Goal: Task Accomplishment & Management: Use online tool/utility

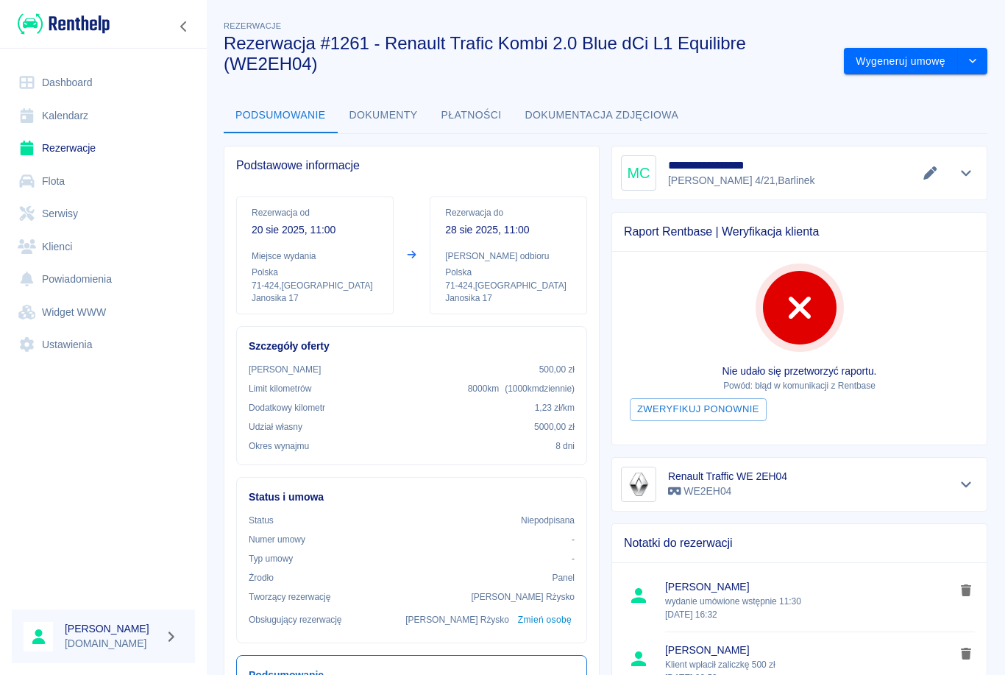
click at [544, 626] on button "Zmień osobę" at bounding box center [545, 619] width 60 height 21
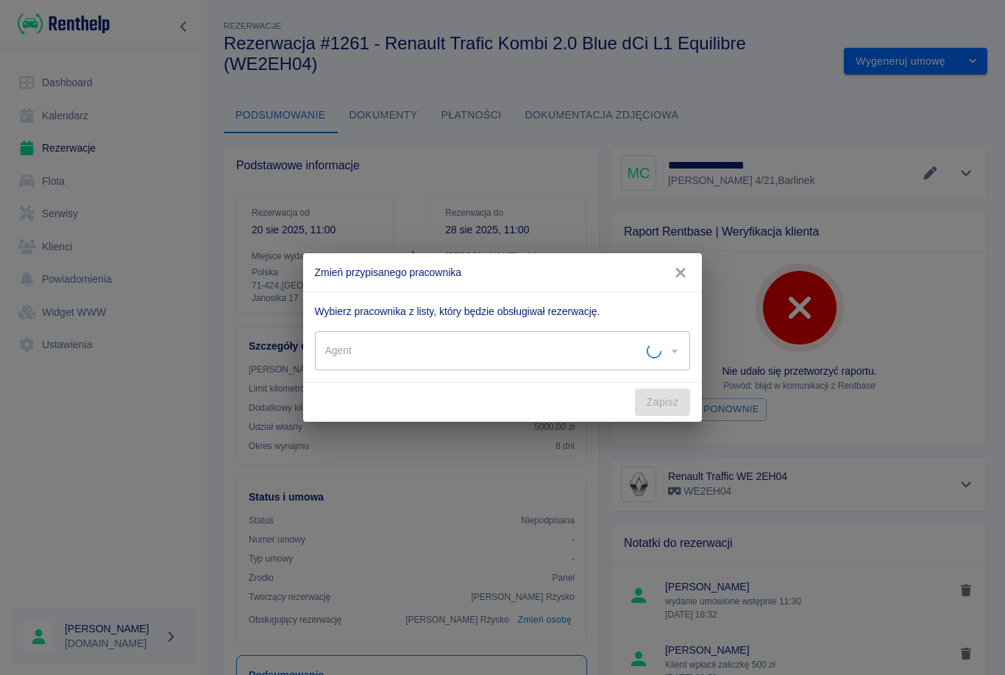
type input "[PERSON_NAME]"
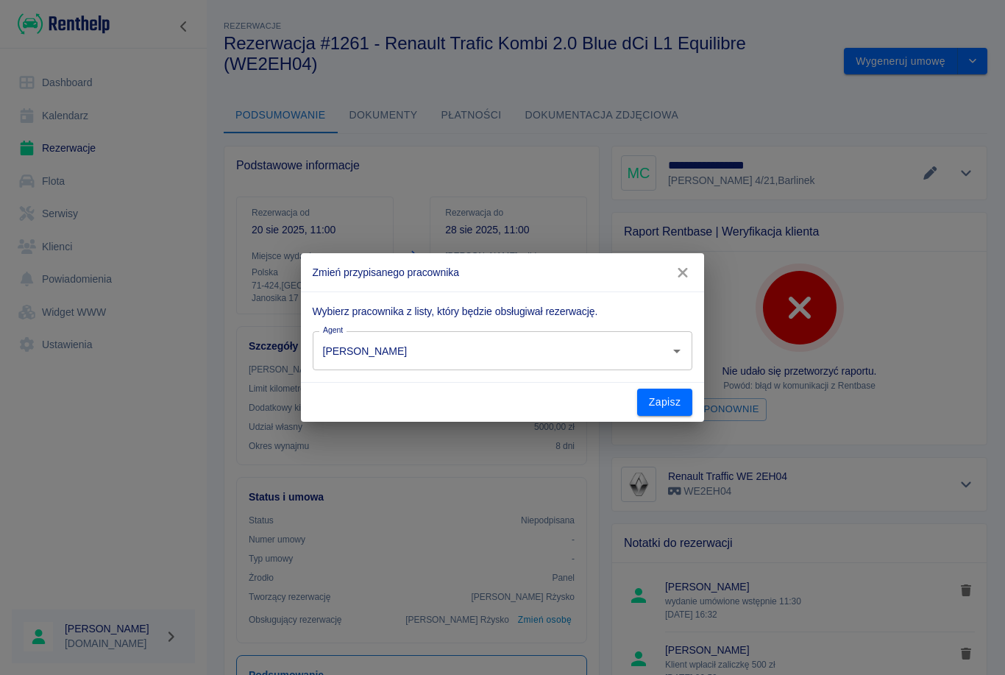
click at [348, 352] on input "[PERSON_NAME]" at bounding box center [482, 351] width 326 height 26
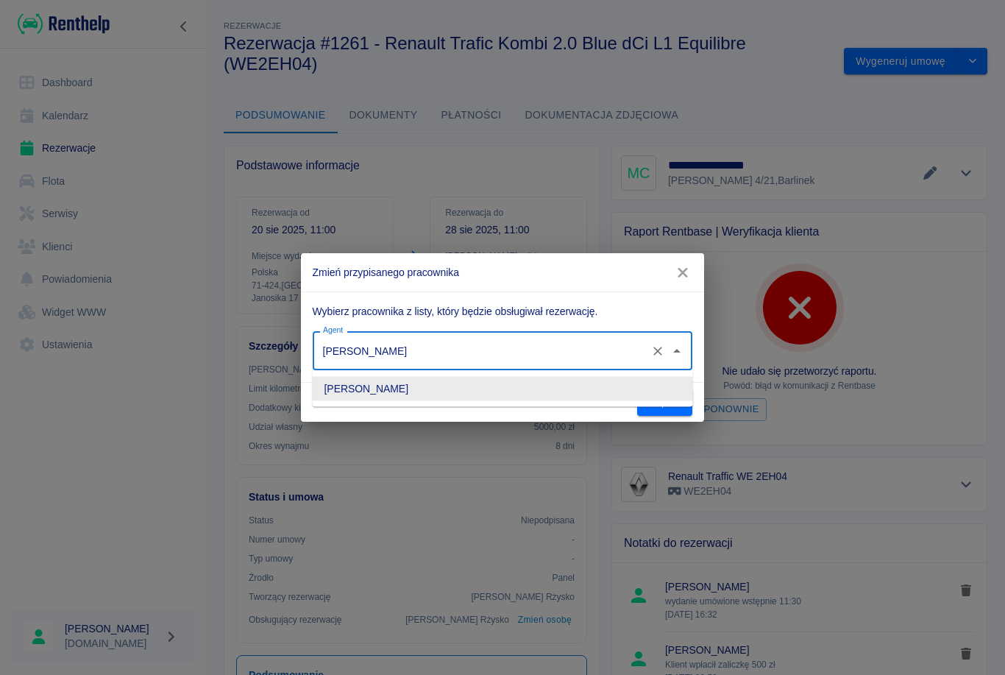
click at [373, 432] on div "Zmień przypisanego pracownika Wybierz pracownika z listy, który będzie obsługiw…" at bounding box center [502, 337] width 1005 height 675
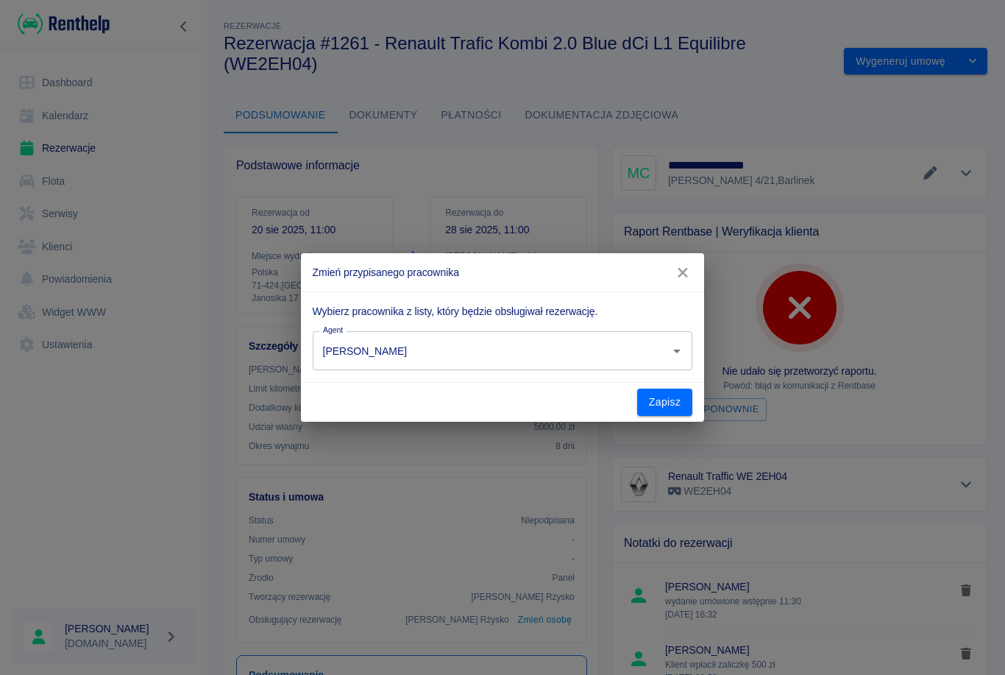
click at [351, 389] on div "Zapisz" at bounding box center [503, 402] width 404 height 39
click at [347, 345] on input "[PERSON_NAME]" at bounding box center [482, 351] width 326 height 26
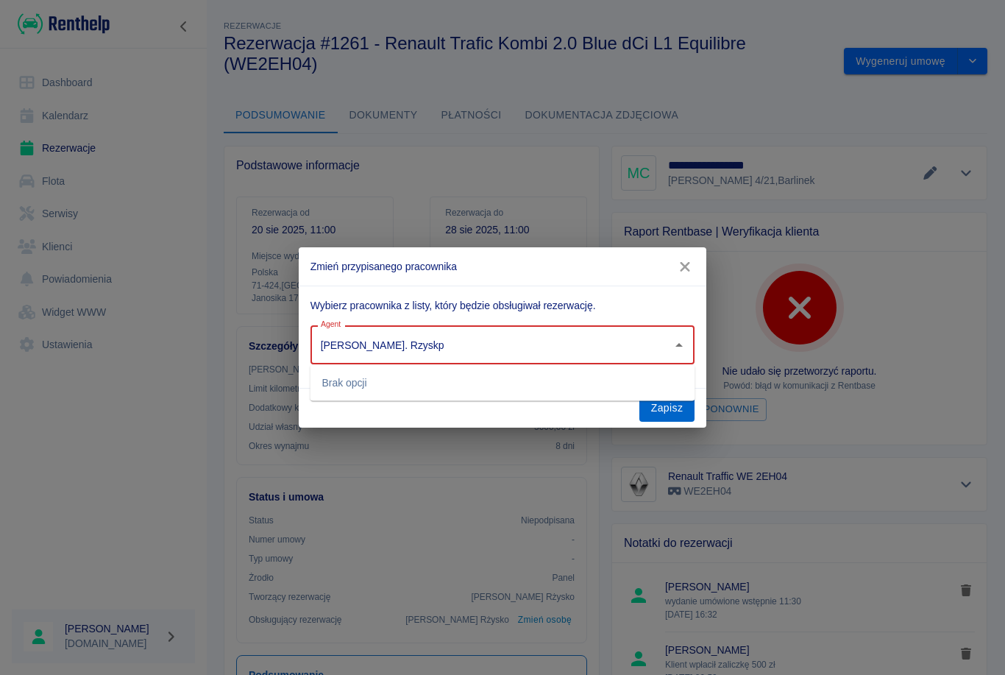
type input "[PERSON_NAME]. Rzyskp"
click at [687, 420] on button "Zapisz" at bounding box center [668, 408] width 56 height 27
click at [670, 412] on button "Zapisz" at bounding box center [668, 408] width 56 height 27
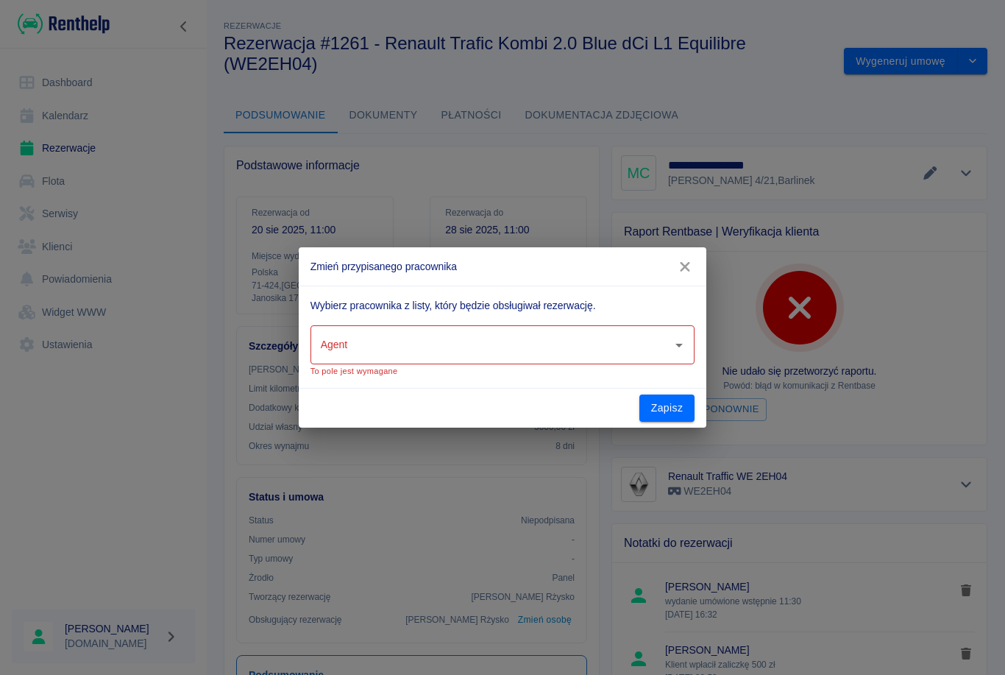
click at [391, 344] on input "Agent" at bounding box center [492, 345] width 350 height 26
click at [371, 386] on li "[PERSON_NAME]" at bounding box center [503, 383] width 385 height 24
type input "[PERSON_NAME]"
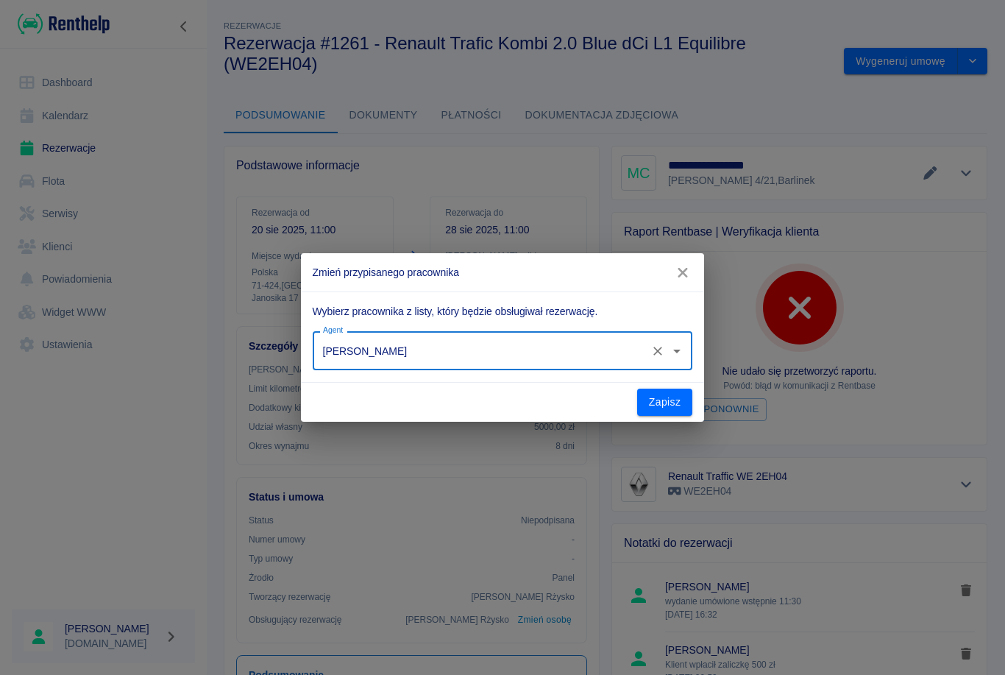
click at [681, 342] on icon "Otwórz" at bounding box center [677, 351] width 18 height 18
click at [856, 522] on div "Zmień przypisanego pracownika Wybierz pracownika z listy, który będzie obsługiw…" at bounding box center [502, 337] width 1005 height 675
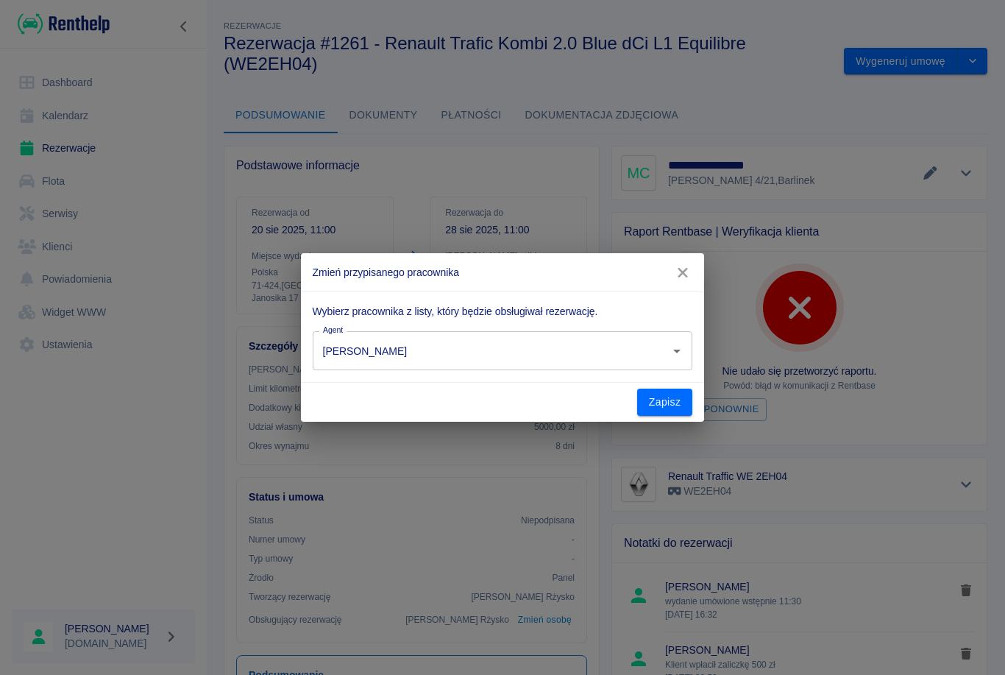
click at [687, 271] on icon "button" at bounding box center [682, 272] width 19 height 15
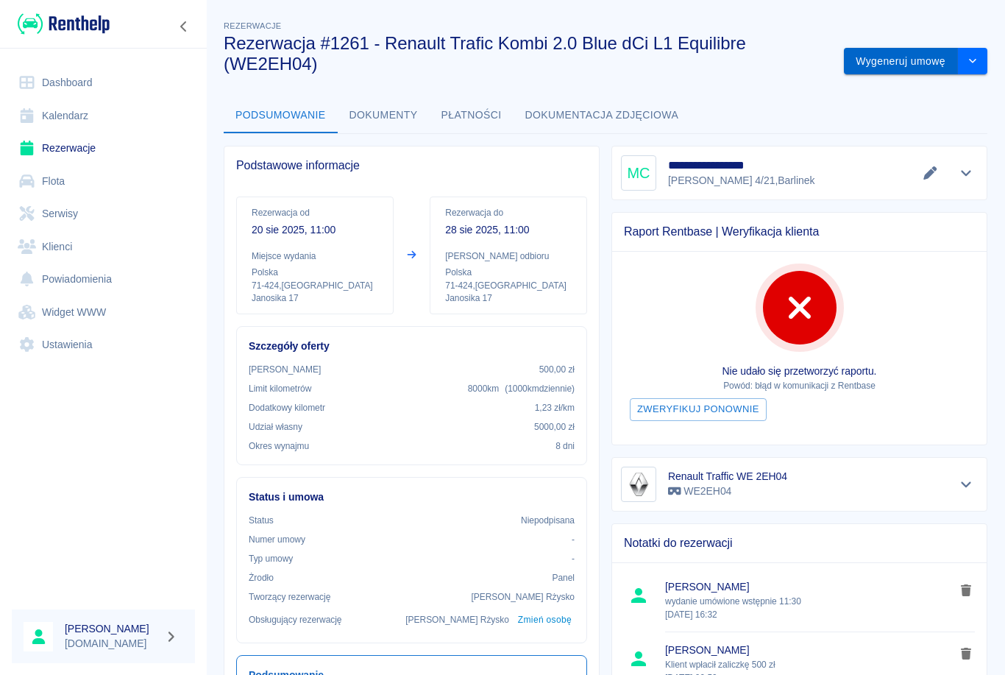
click at [906, 63] on button "Wygeneruj umowę" at bounding box center [901, 61] width 114 height 27
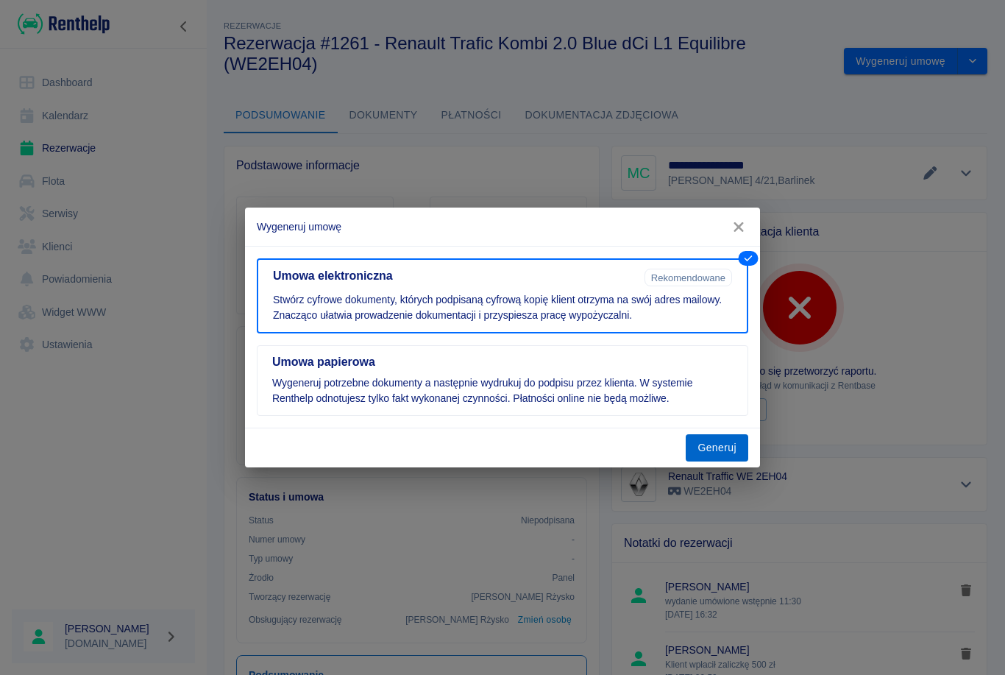
click at [716, 448] on button "Generuj" at bounding box center [717, 447] width 63 height 27
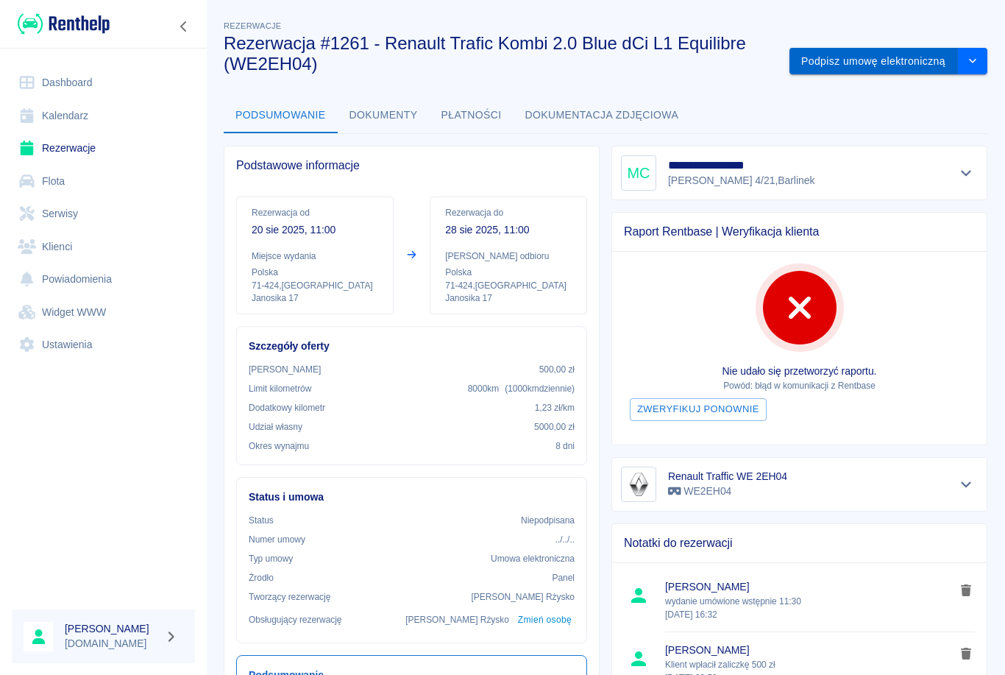
click at [887, 57] on button "Podpisz umowę elektroniczną" at bounding box center [874, 61] width 169 height 27
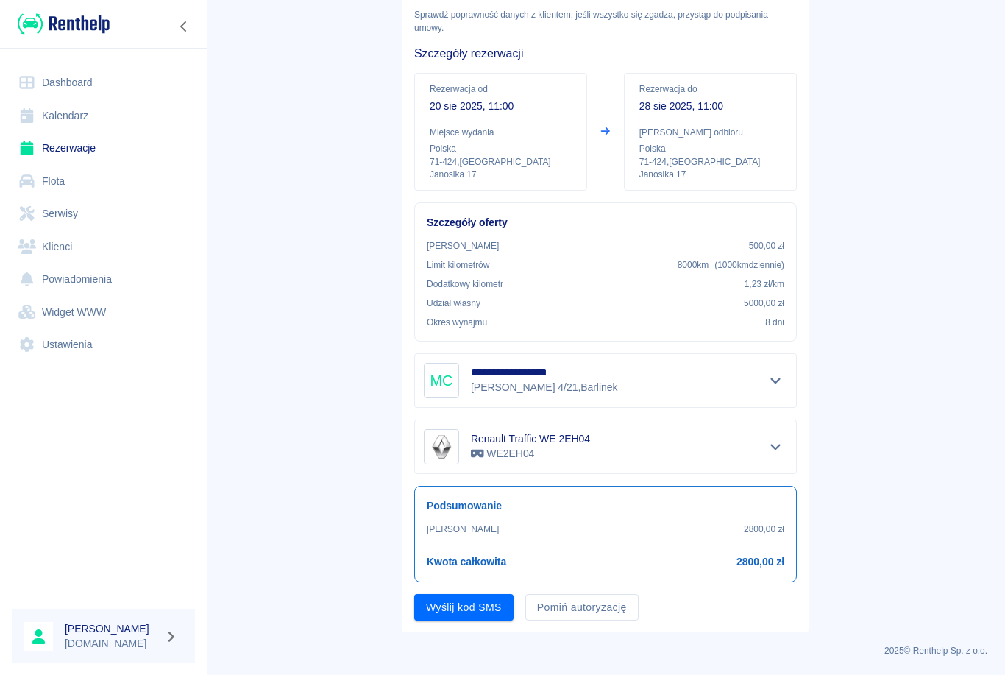
scroll to position [80, 0]
click at [593, 603] on button "Pomiń autoryzację" at bounding box center [582, 608] width 113 height 27
click at [481, 608] on button "Podpisz umowę" at bounding box center [464, 608] width 100 height 27
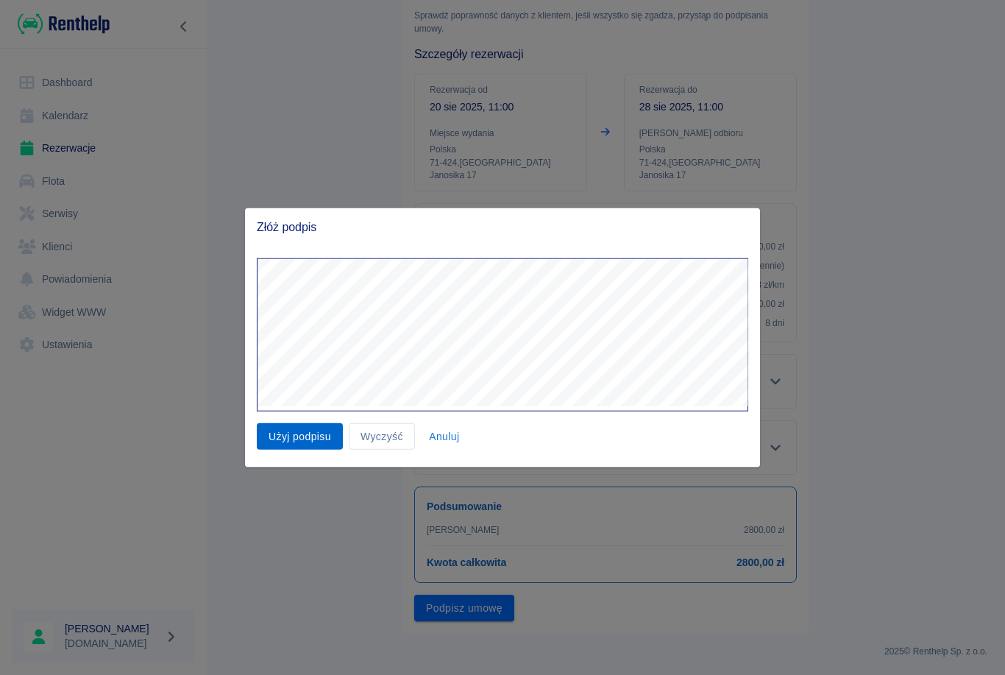
click at [306, 446] on button "Użyj podpisu" at bounding box center [300, 435] width 86 height 27
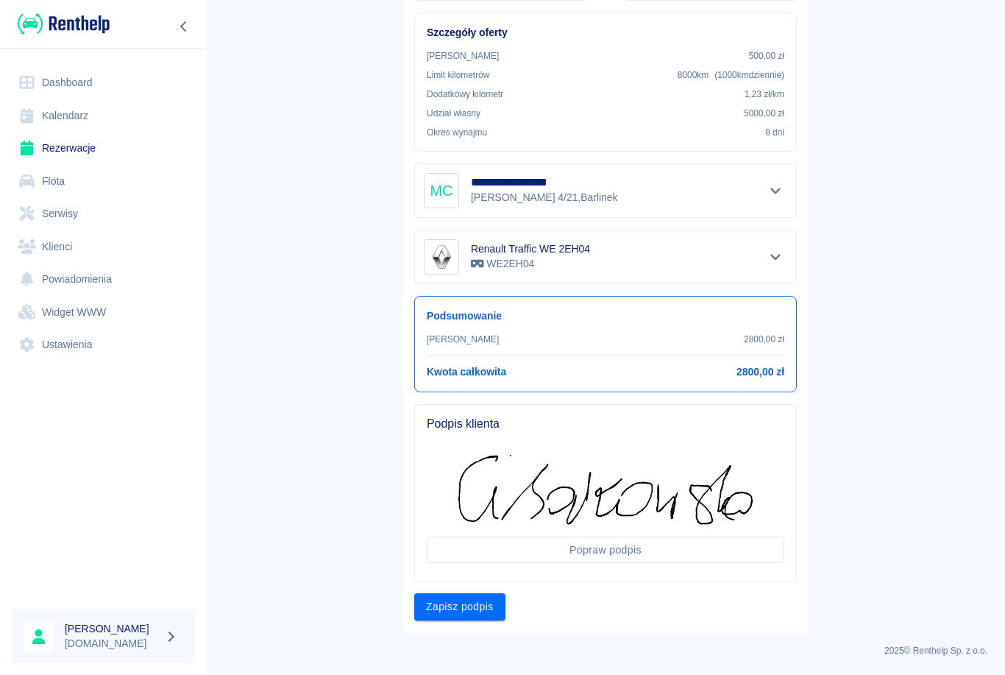
scroll to position [269, 0]
click at [461, 596] on button "Zapisz podpis" at bounding box center [459, 608] width 91 height 27
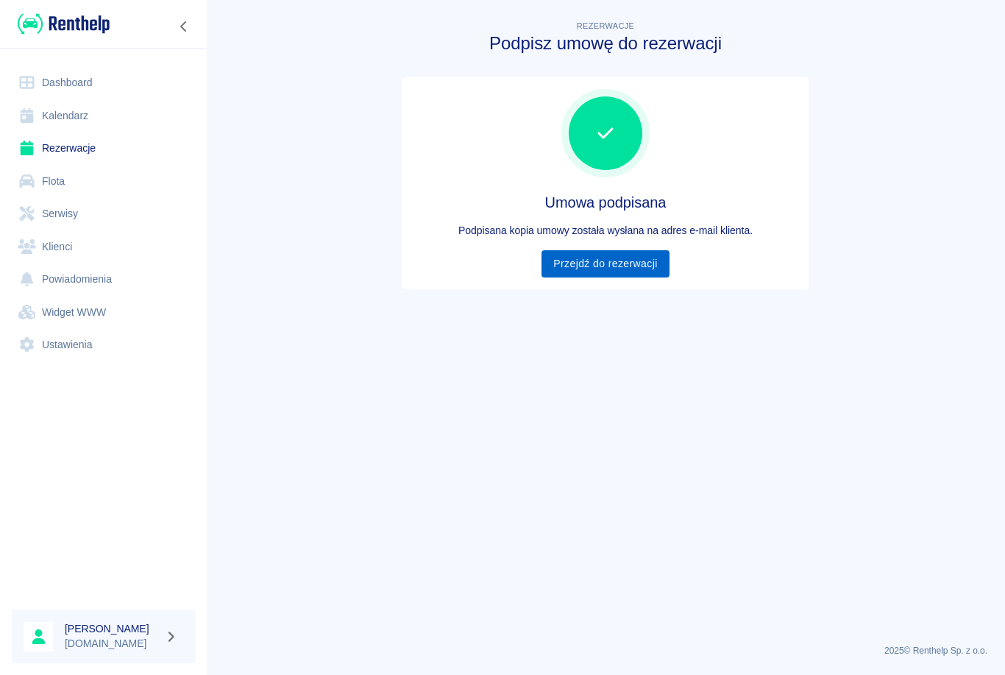
click at [606, 261] on link "Przejdź do rezerwacji" at bounding box center [605, 263] width 127 height 27
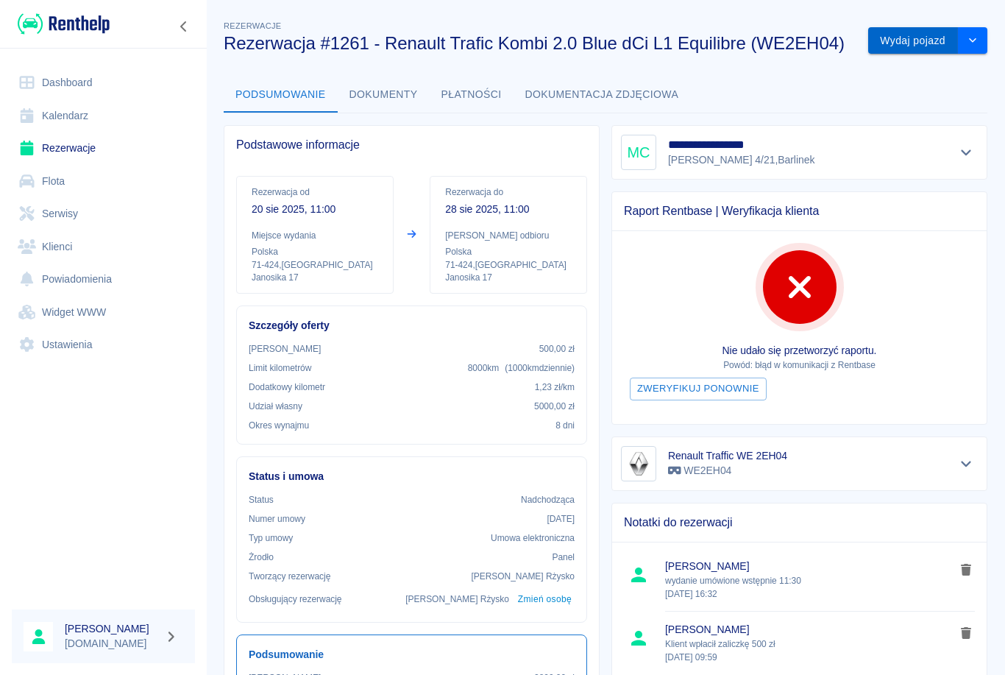
click at [921, 48] on button "Wydaj pojazd" at bounding box center [914, 40] width 90 height 27
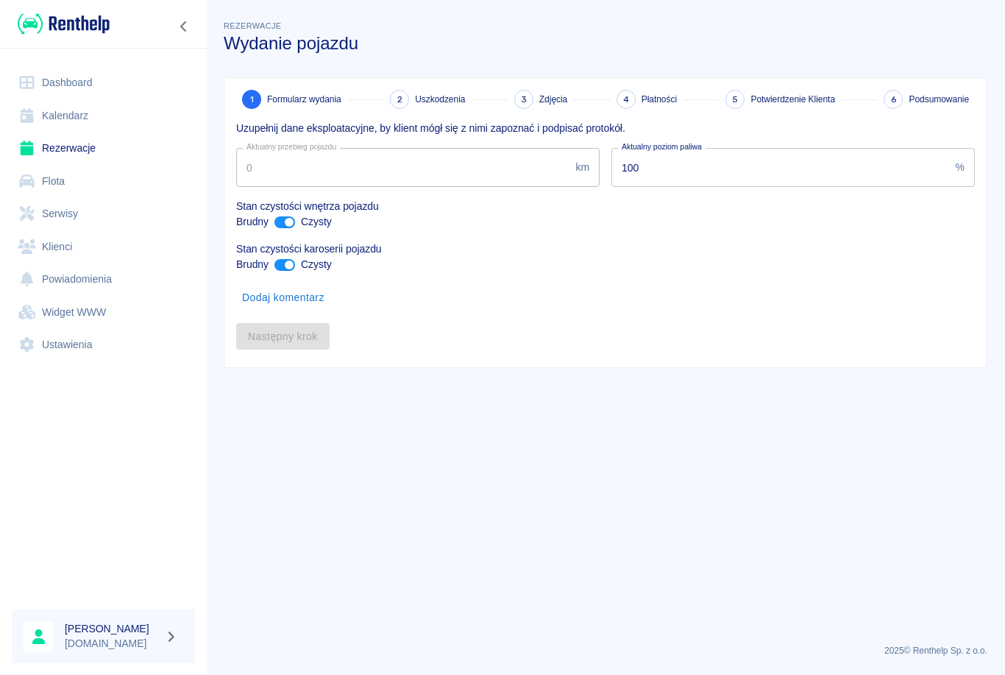
type input "65969"
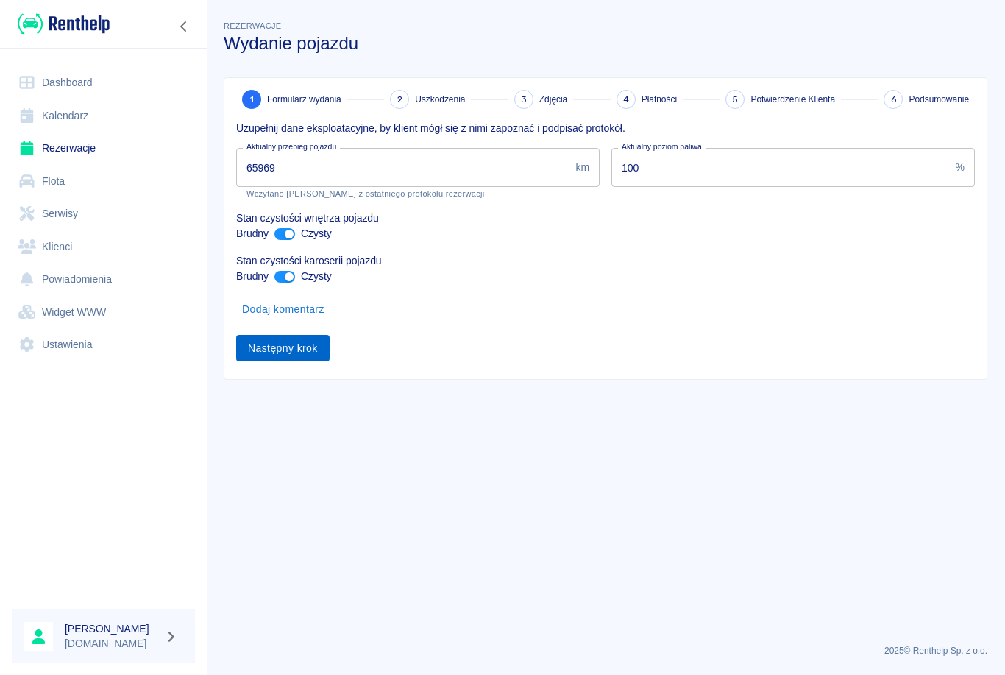
click at [296, 342] on button "Następny krok" at bounding box center [282, 348] width 93 height 27
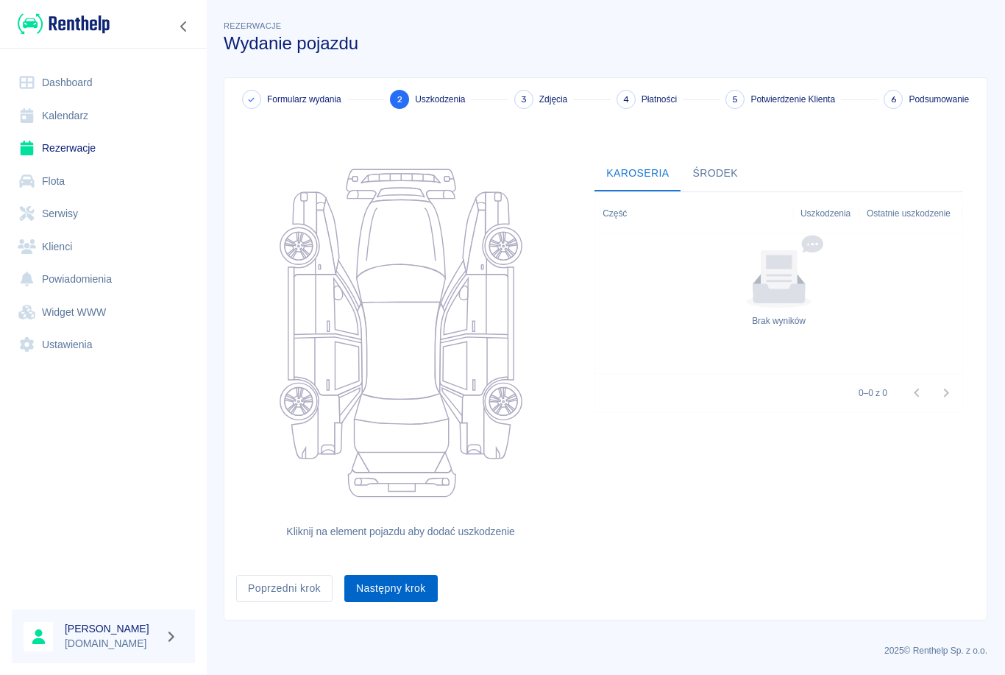
click at [400, 581] on button "Następny krok" at bounding box center [390, 588] width 93 height 27
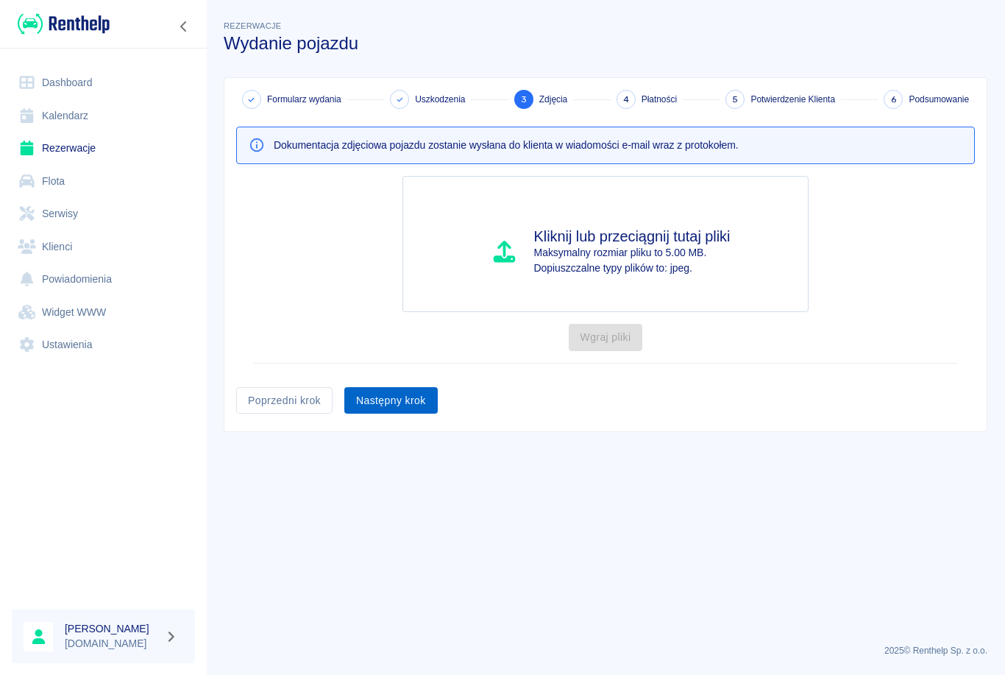
click at [403, 394] on button "Następny krok" at bounding box center [390, 400] width 93 height 27
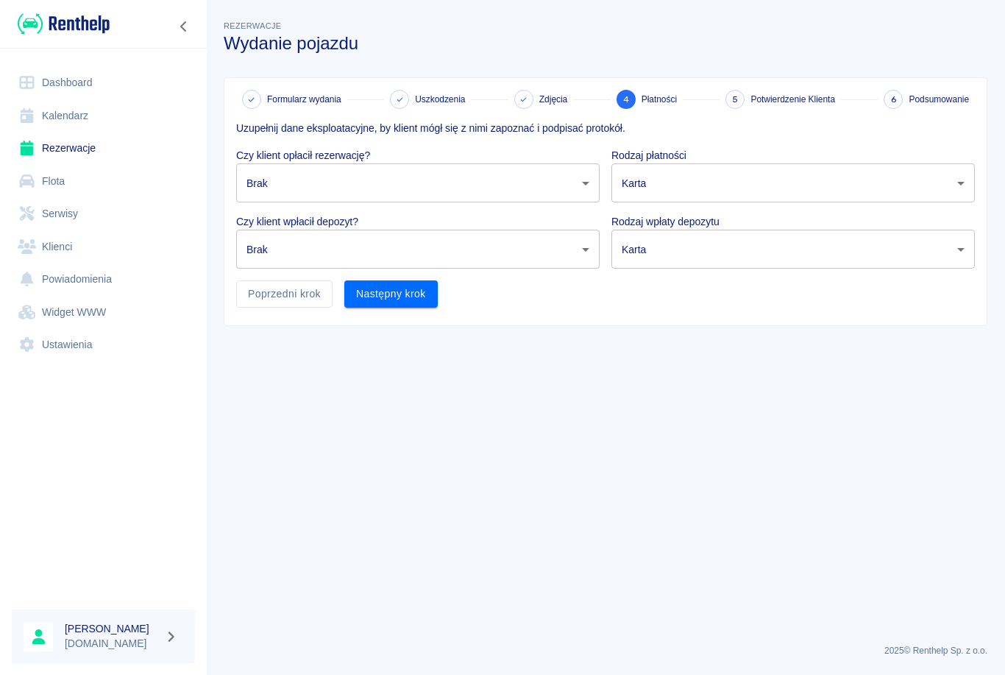
click at [583, 177] on body "Używamy plików Cookies, by zapewnić Ci najlepsze możliwe doświadczenie. Aby dow…" at bounding box center [502, 337] width 1005 height 675
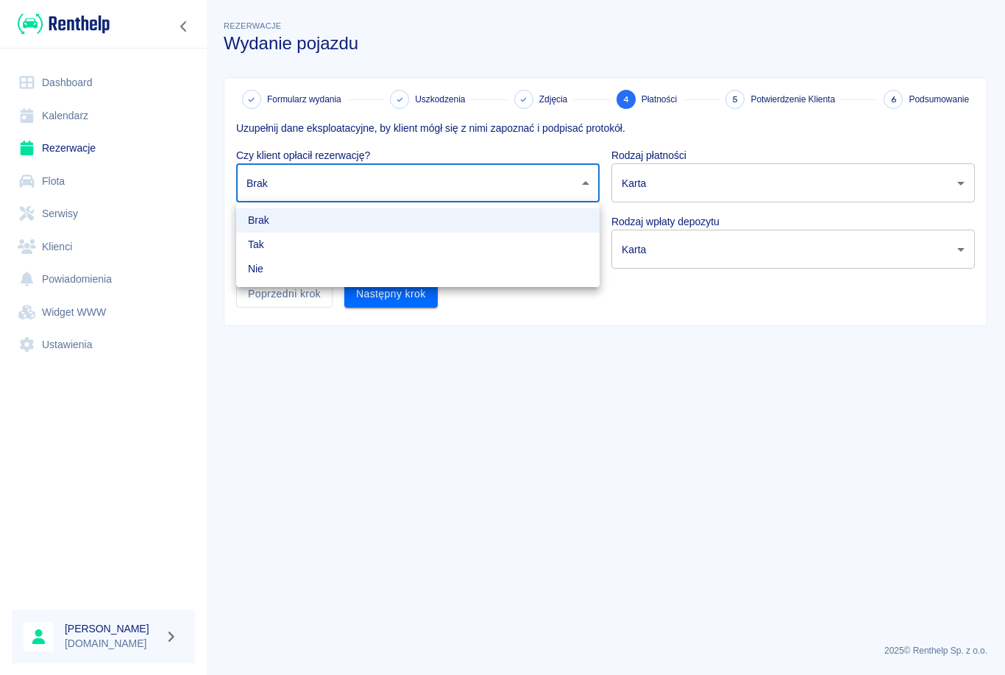
click at [261, 247] on li "Tak" at bounding box center [418, 245] width 364 height 24
type input "true"
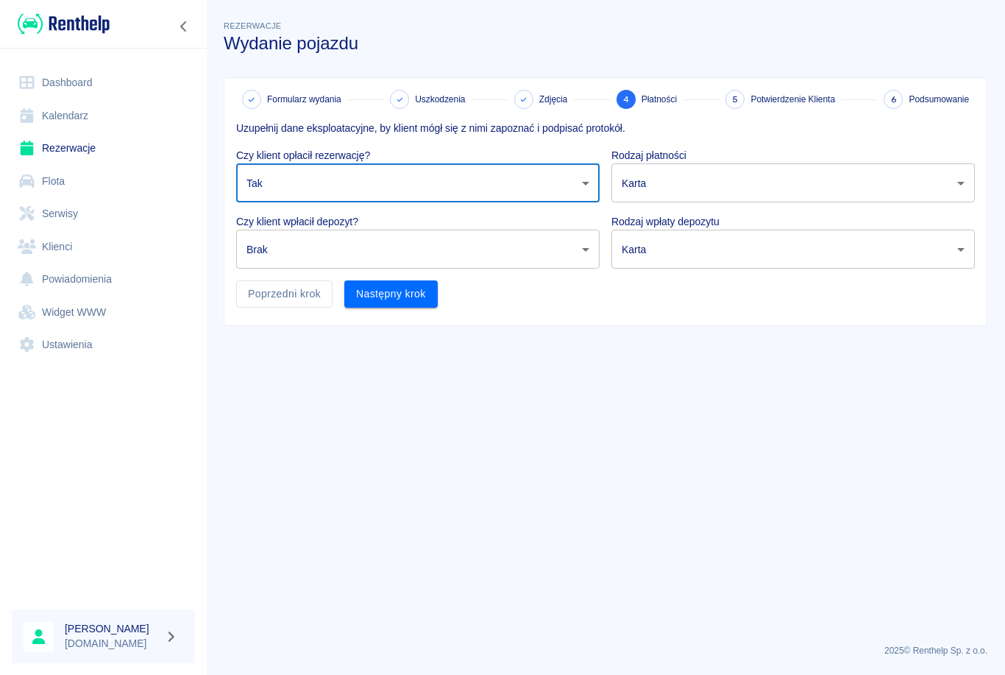
click at [584, 246] on body "Używamy plików Cookies, by zapewnić Ci najlepsze możliwe doświadczenie. Aby dow…" at bounding box center [502, 337] width 1005 height 675
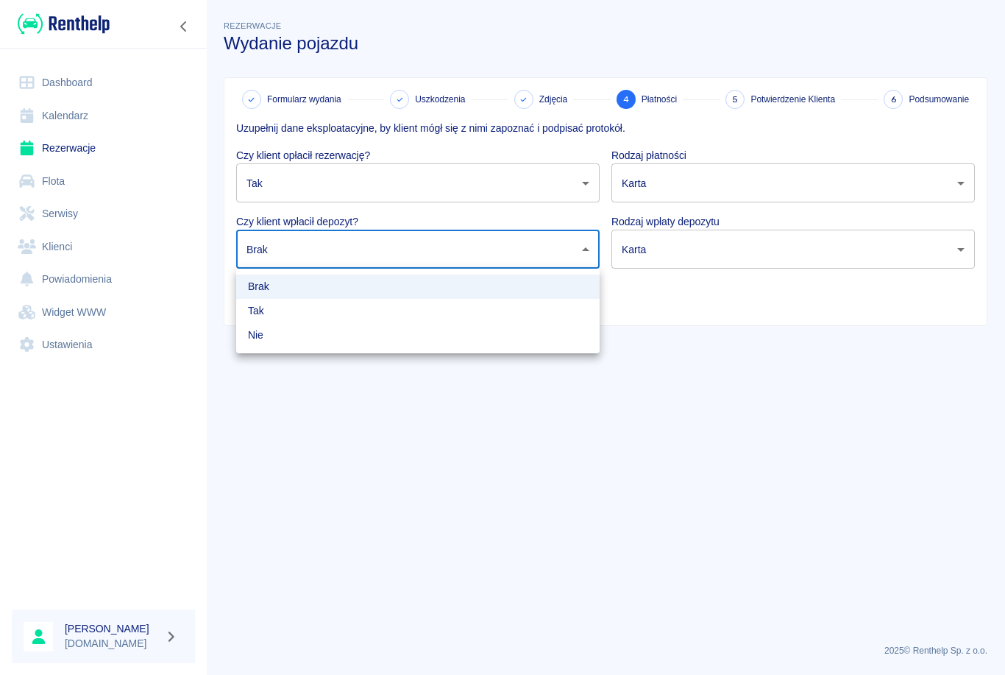
click at [255, 313] on li "Tak" at bounding box center [418, 311] width 364 height 24
type input "true"
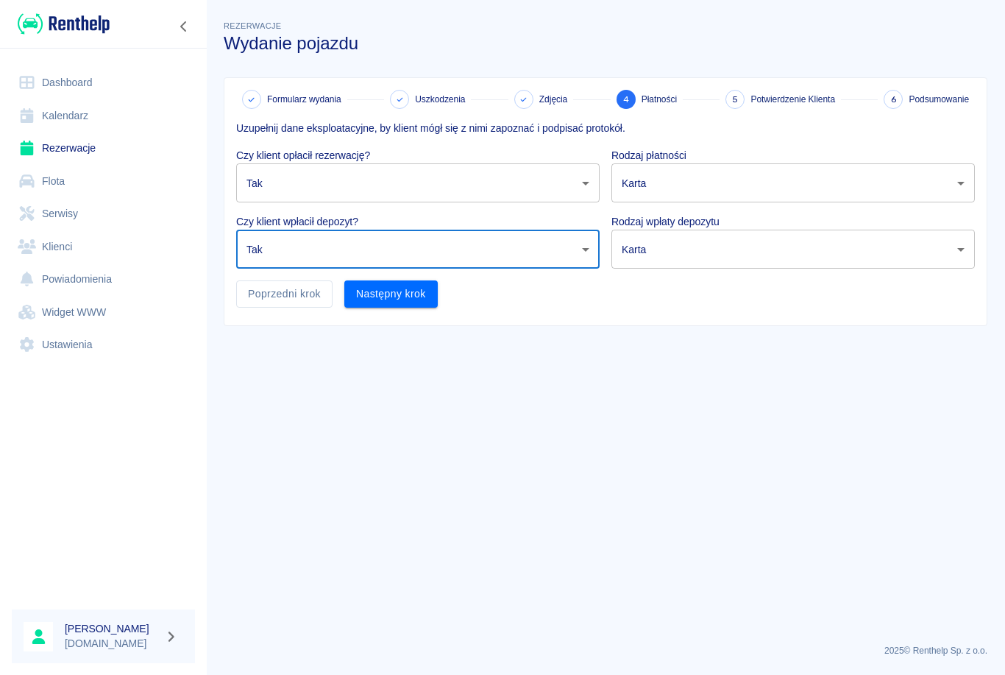
click at [970, 177] on body "Używamy plików Cookies, by zapewnić Ci najlepsze możliwe doświadczenie. Aby dow…" at bounding box center [502, 337] width 1005 height 675
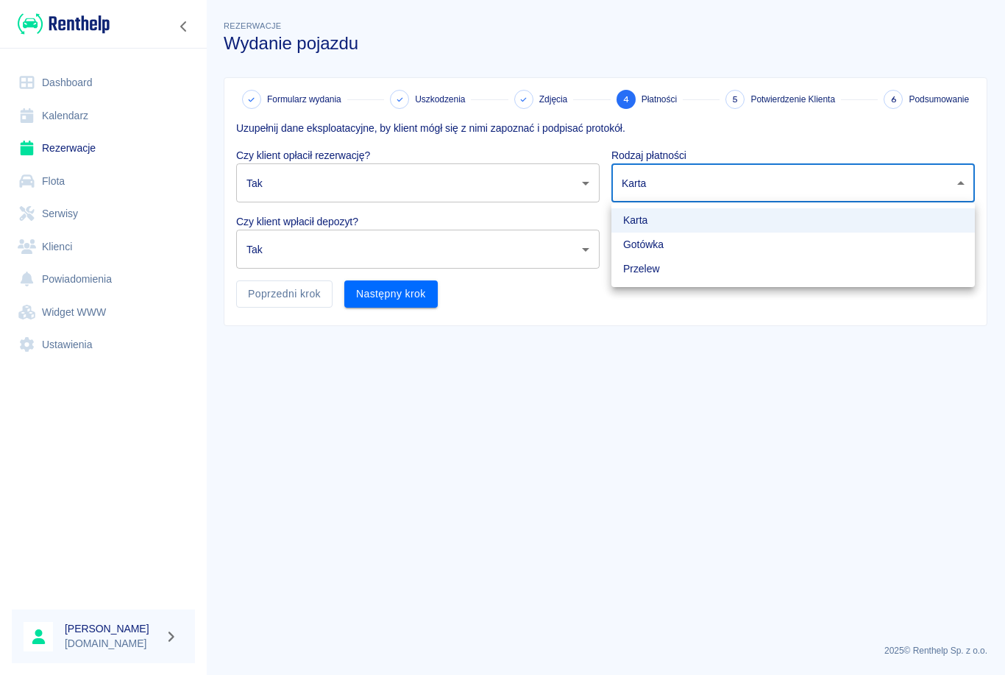
click at [652, 240] on li "Gotówka" at bounding box center [794, 245] width 364 height 24
type input "cash"
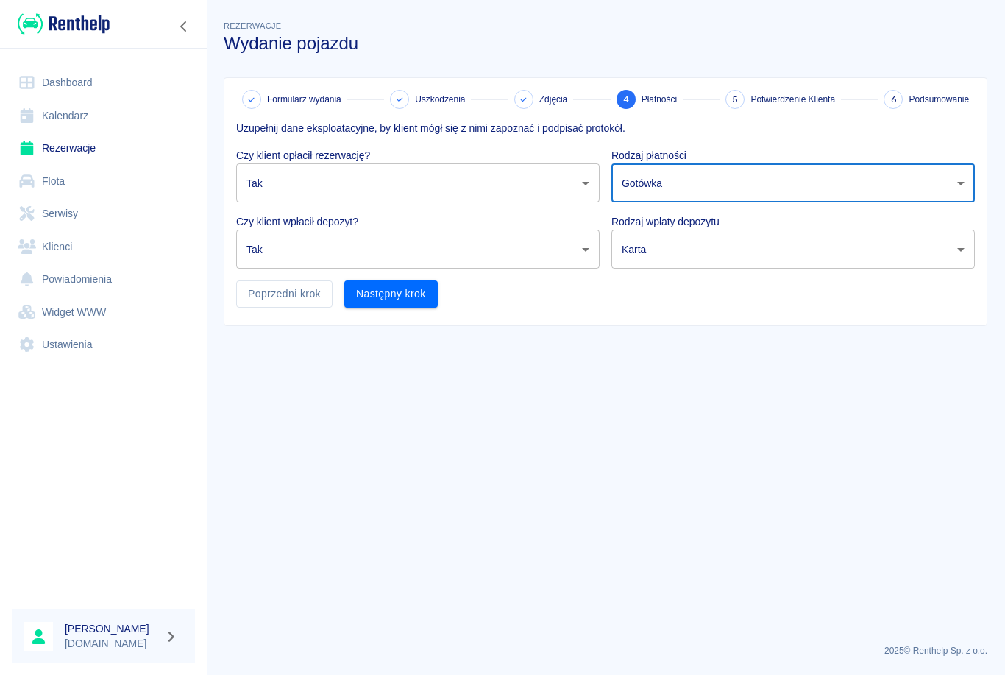
click at [961, 250] on body "Używamy plików Cookies, by zapewnić Ci najlepsze możliwe doświadczenie. Aby dow…" at bounding box center [502, 337] width 1005 height 675
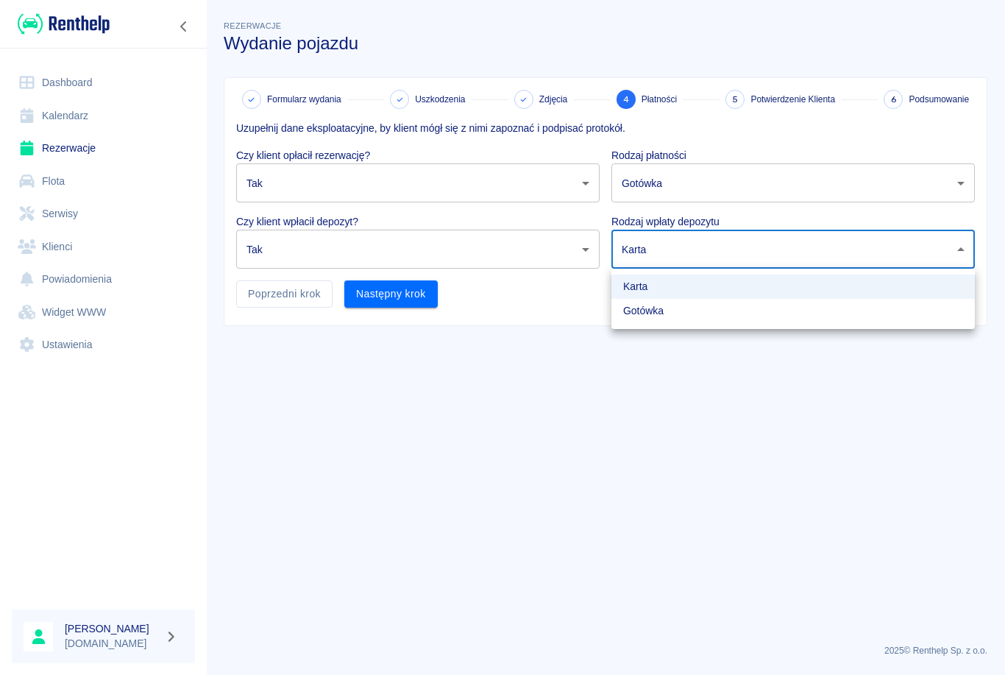
click at [645, 278] on li "Karta" at bounding box center [794, 287] width 364 height 24
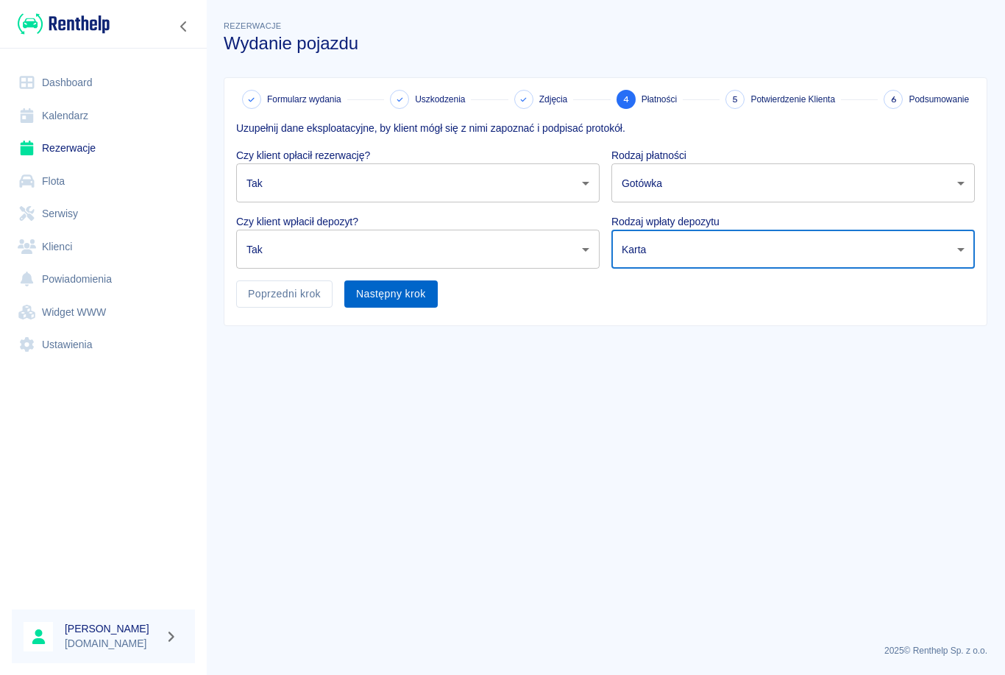
click at [395, 291] on button "Następny krok" at bounding box center [390, 293] width 93 height 27
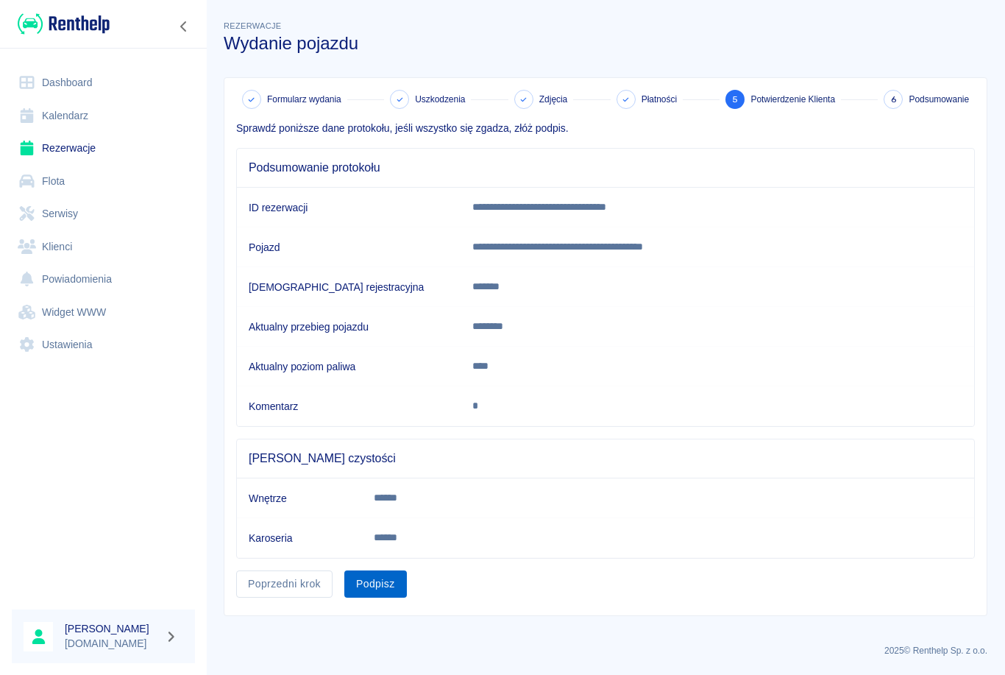
click at [378, 573] on button "Podpisz" at bounding box center [375, 583] width 63 height 27
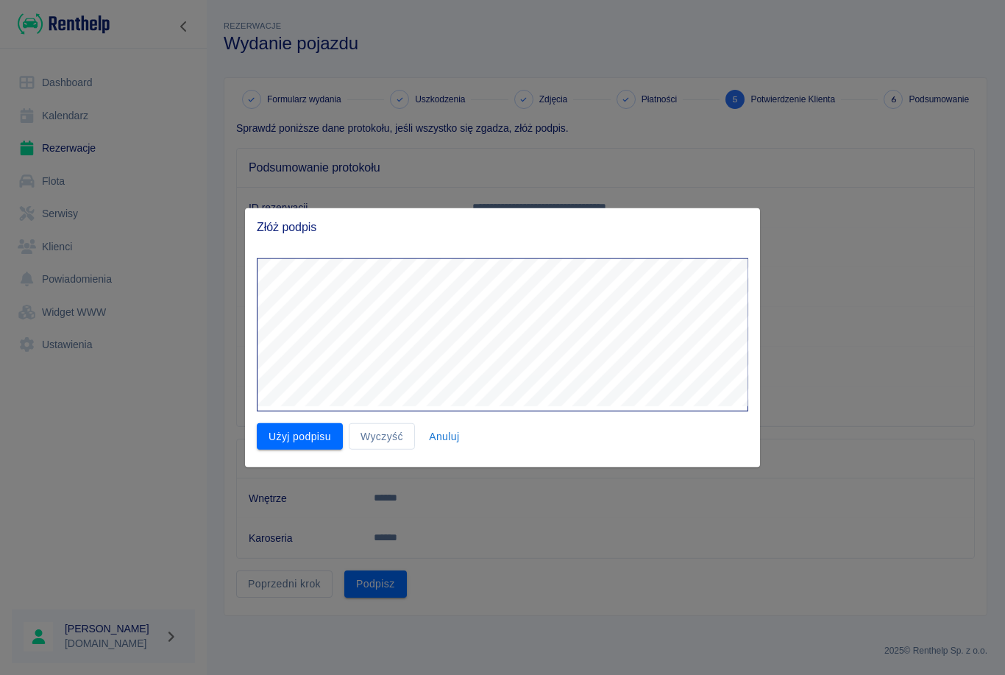
click at [601, 590] on div at bounding box center [502, 337] width 1005 height 675
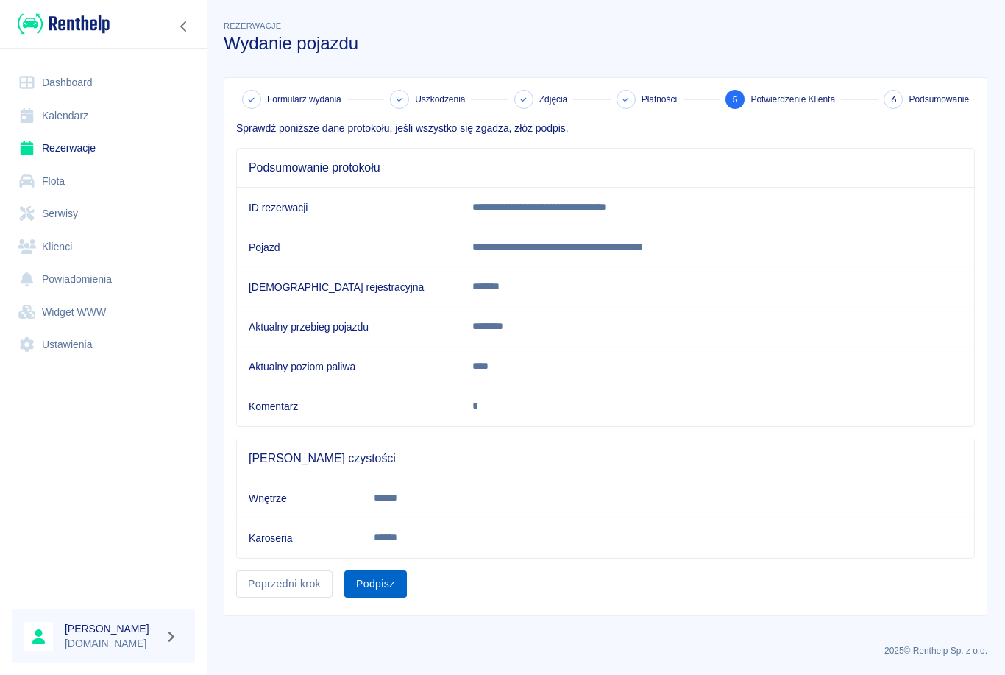
click at [375, 587] on button "Podpisz" at bounding box center [375, 583] width 63 height 27
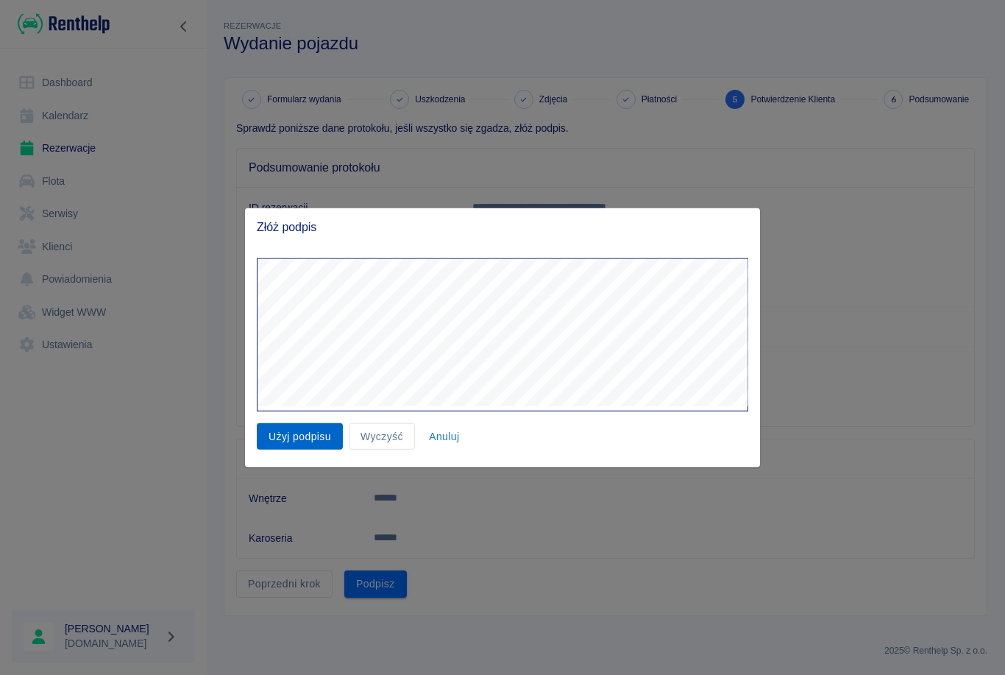
click at [311, 436] on button "Użyj podpisu" at bounding box center [300, 435] width 86 height 27
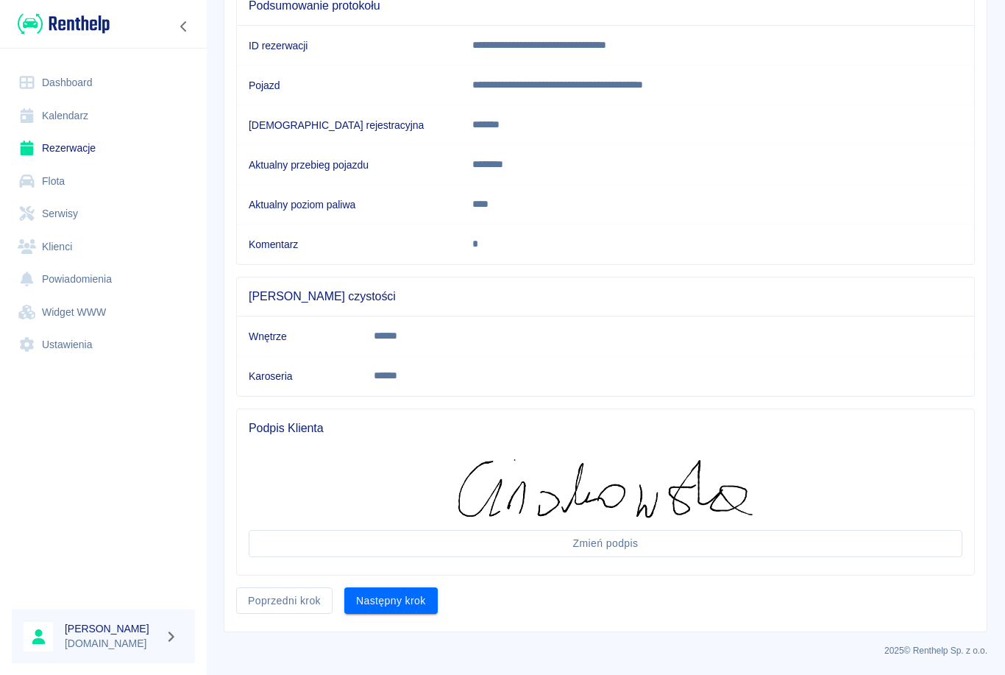
scroll to position [161, 0]
click at [388, 613] on button "Następny krok" at bounding box center [390, 601] width 93 height 27
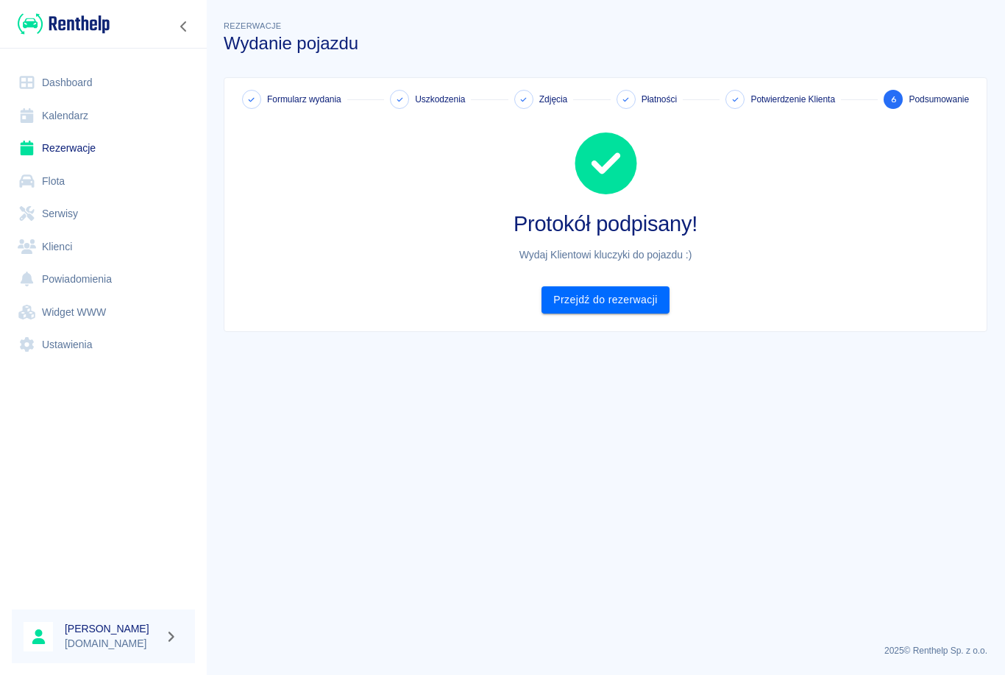
scroll to position [0, 0]
click at [631, 303] on link "Przejdź do rezerwacji" at bounding box center [605, 299] width 127 height 27
